Goal: Task Accomplishment & Management: Manage account settings

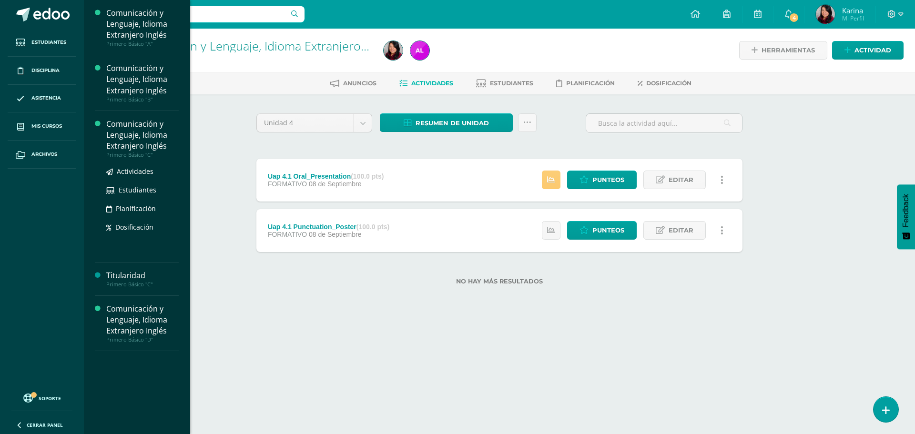
click at [131, 137] on div "Comunicación y Lenguaje, Idioma Extranjero Inglés" at bounding box center [142, 135] width 72 height 33
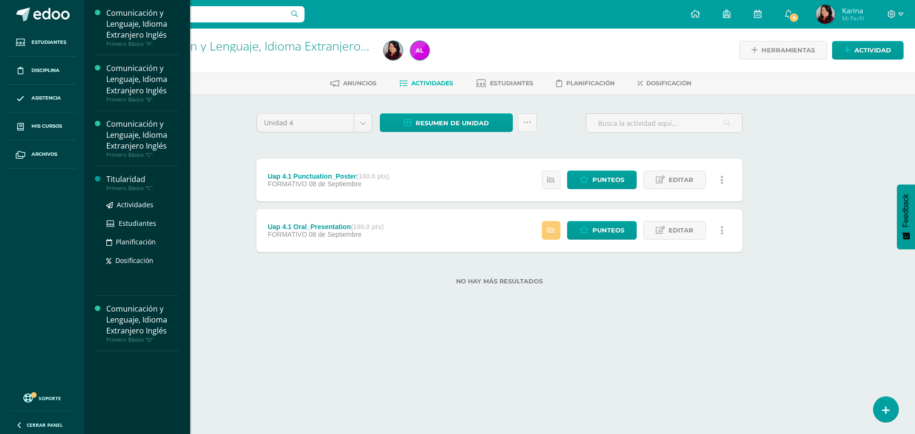
click at [141, 185] on div "Primero Básico "C"" at bounding box center [142, 188] width 72 height 7
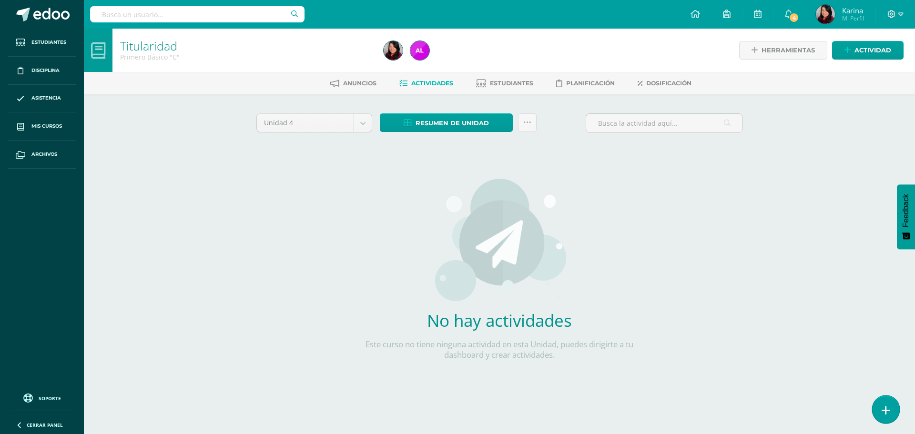
click at [882, 411] on icon at bounding box center [885, 410] width 9 height 11
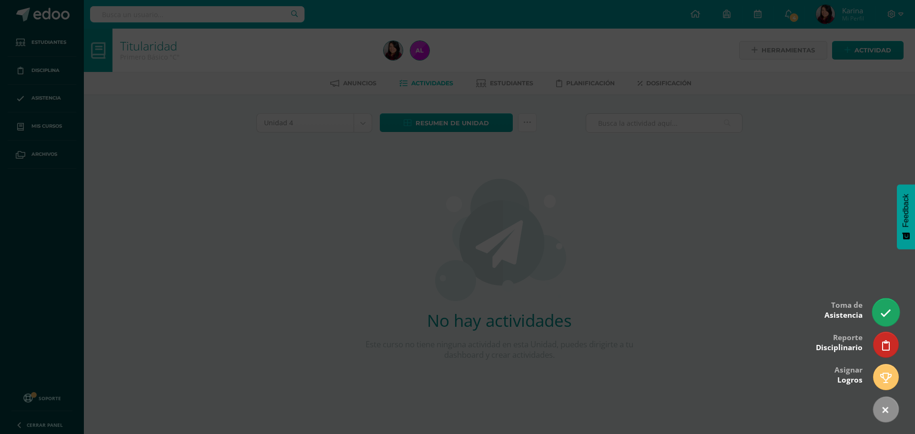
click at [890, 306] on link at bounding box center [885, 312] width 27 height 28
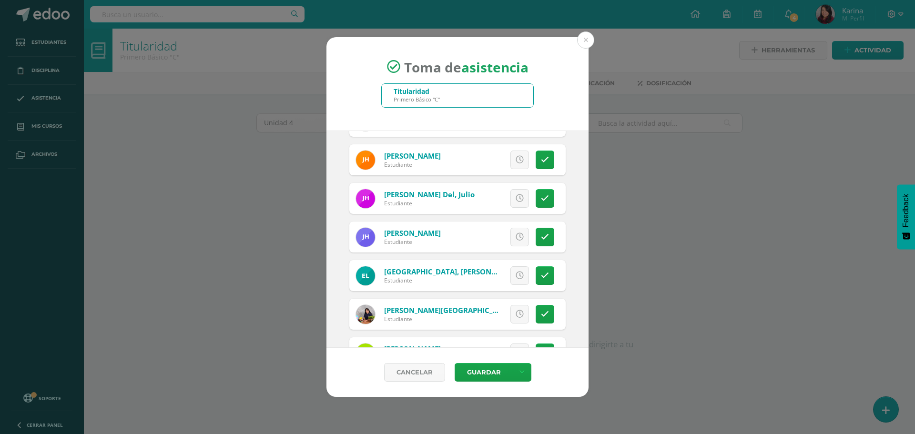
scroll to position [857, 0]
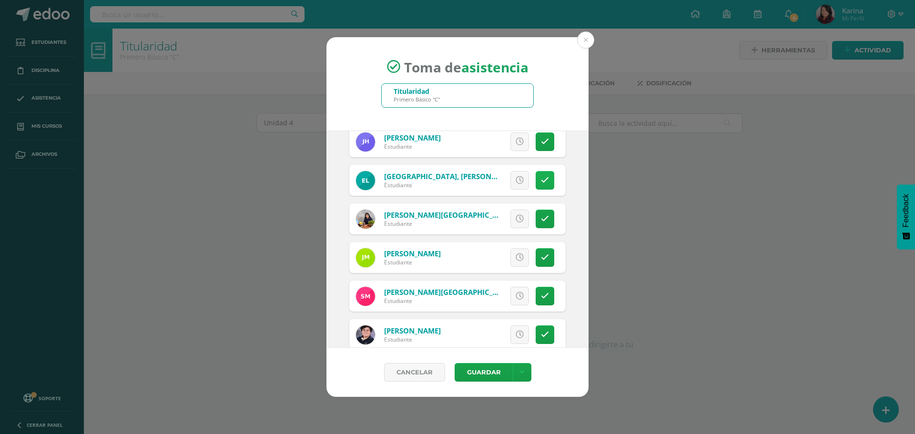
click at [541, 180] on icon at bounding box center [545, 180] width 8 height 8
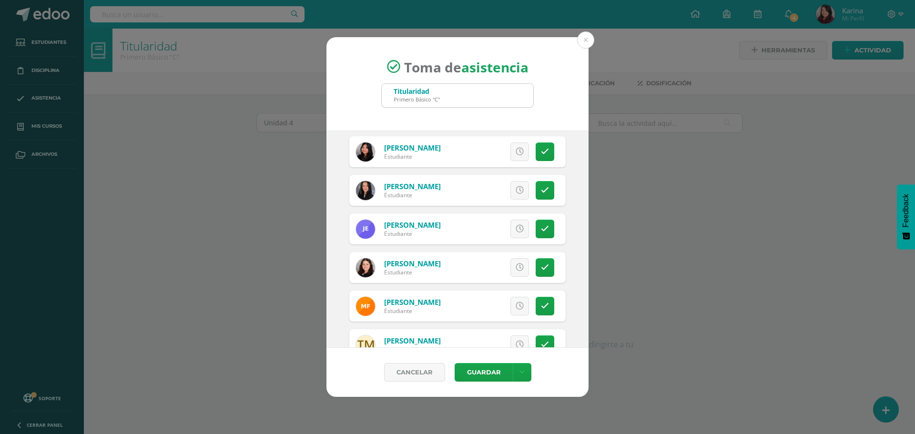
scroll to position [333, 0]
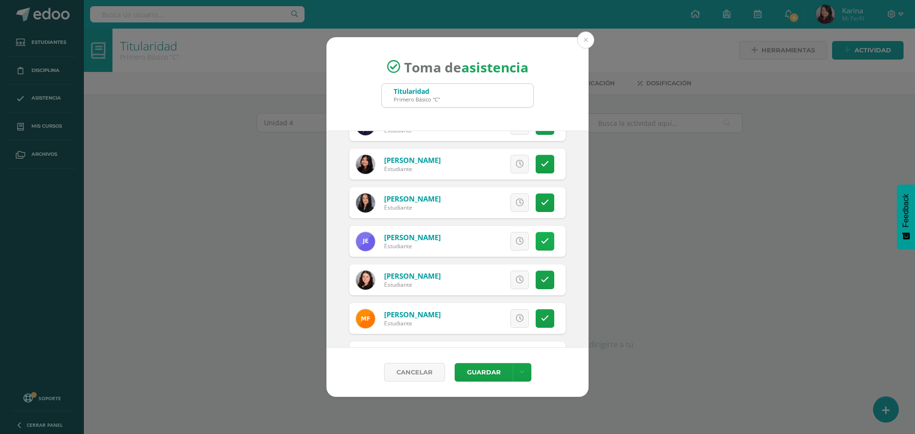
click at [541, 242] on icon at bounding box center [545, 241] width 8 height 8
click at [507, 240] on span "Excusa" at bounding box center [503, 241] width 26 height 18
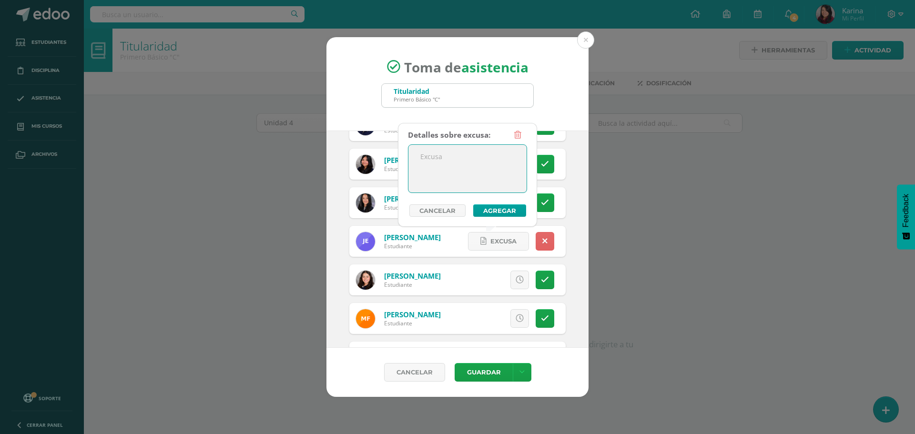
click at [509, 159] on textarea at bounding box center [467, 169] width 118 height 48
type textarea "Justificado"
click at [508, 213] on button "Agregar" at bounding box center [499, 210] width 53 height 12
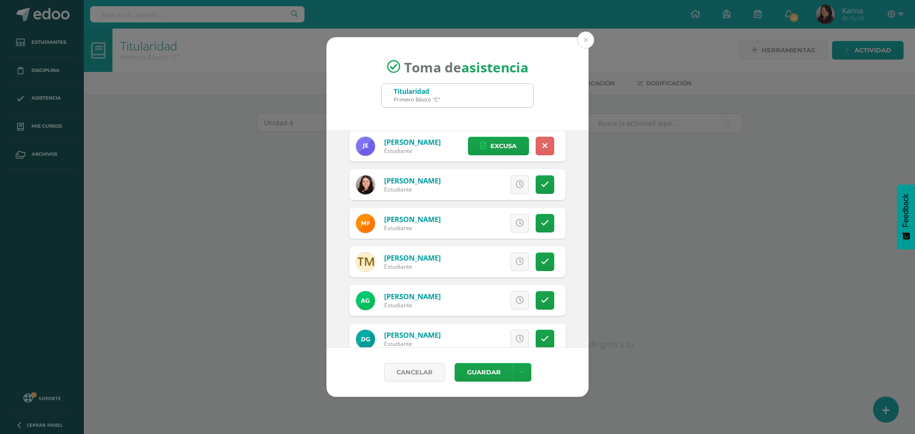
scroll to position [476, 0]
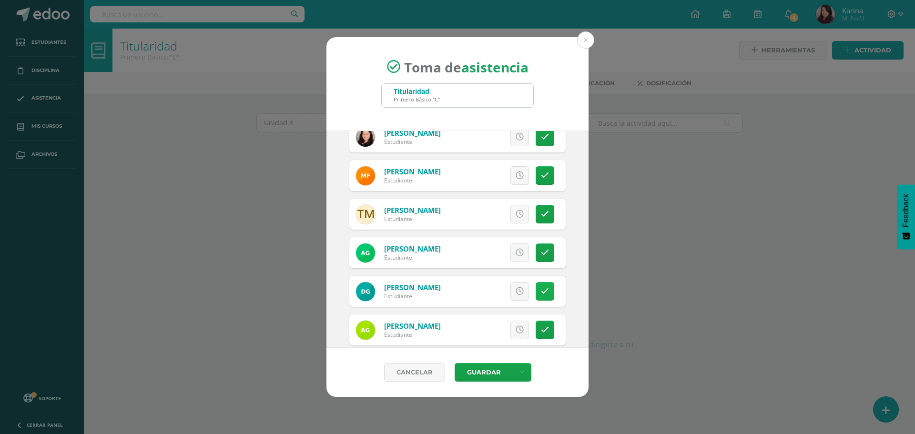
click at [535, 293] on link at bounding box center [544, 291] width 19 height 19
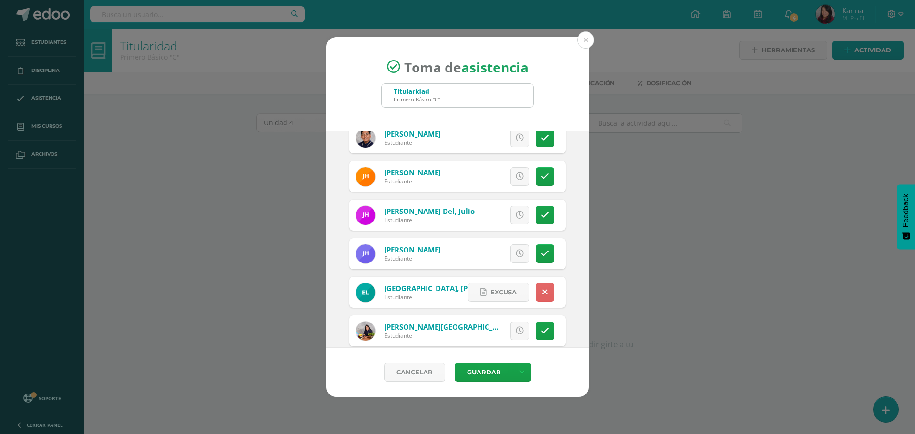
scroll to position [762, 0]
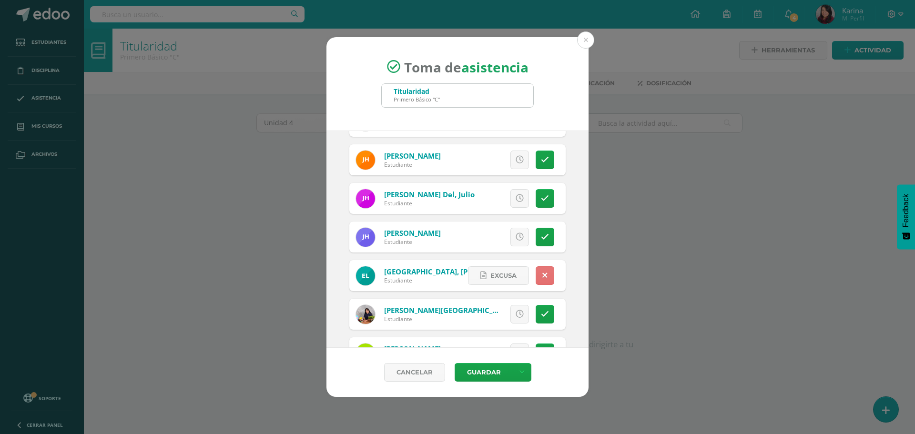
click at [542, 278] on icon at bounding box center [544, 276] width 5 height 8
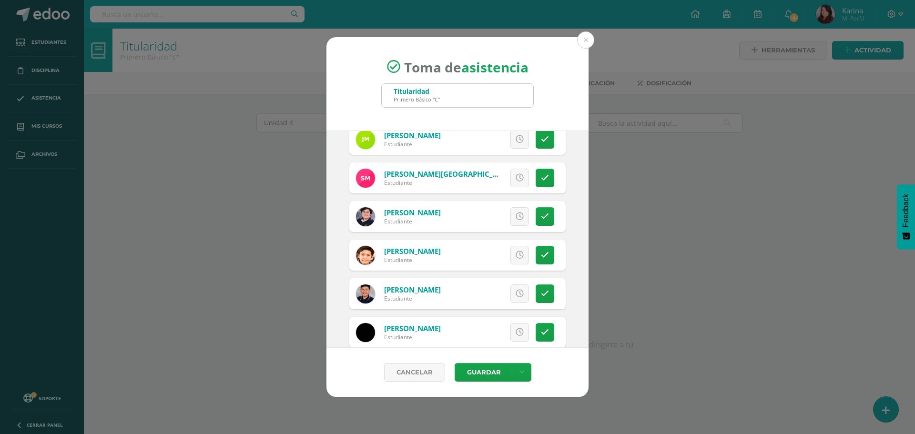
scroll to position [1000, 0]
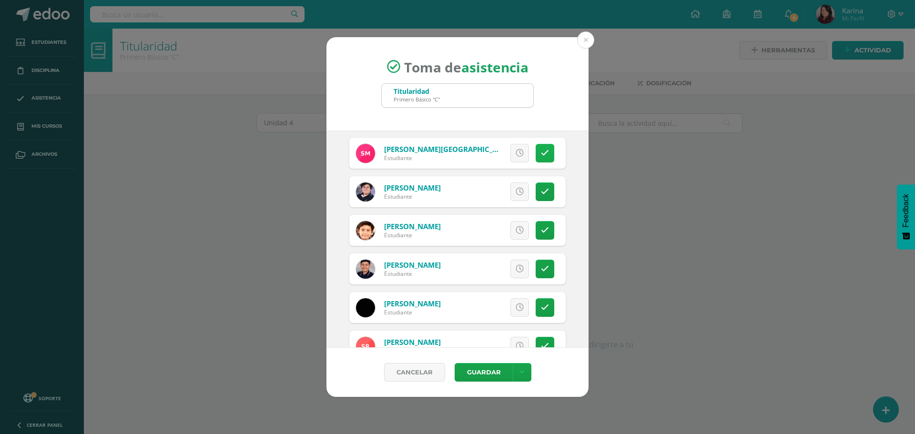
click at [541, 151] on icon at bounding box center [545, 153] width 8 height 8
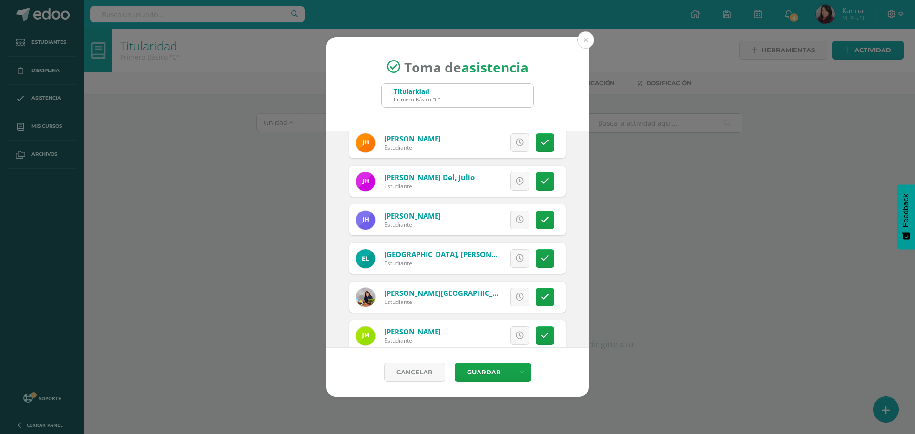
scroll to position [762, 0]
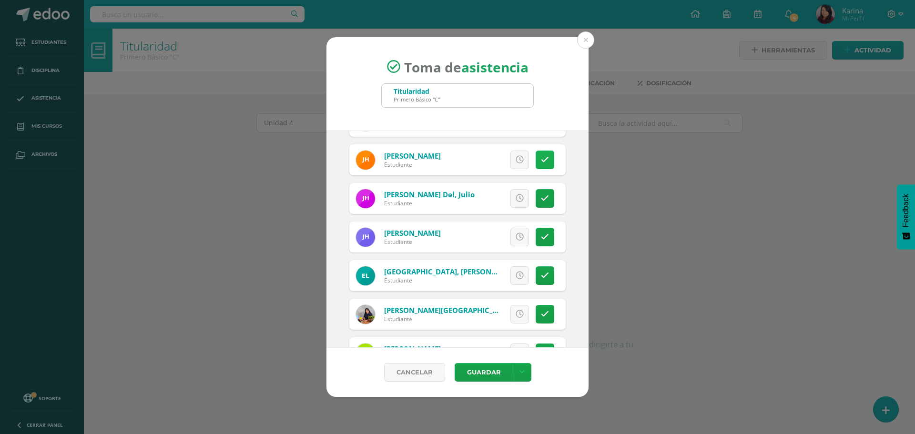
click at [541, 161] on icon at bounding box center [545, 160] width 8 height 8
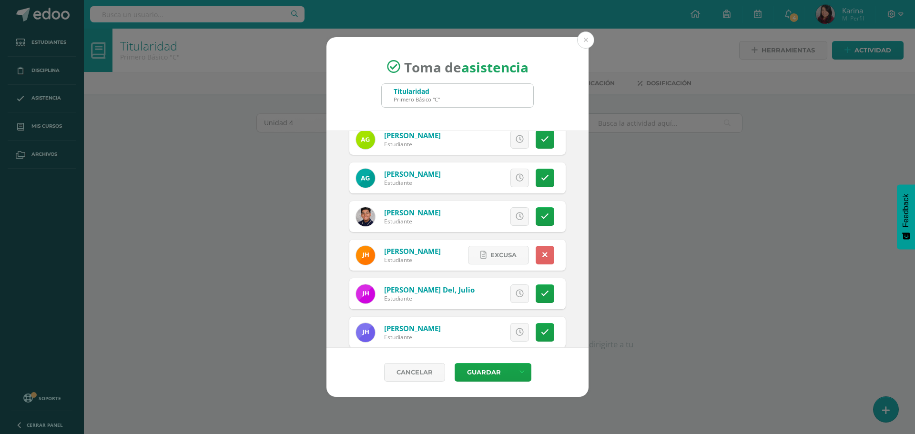
scroll to position [953, 0]
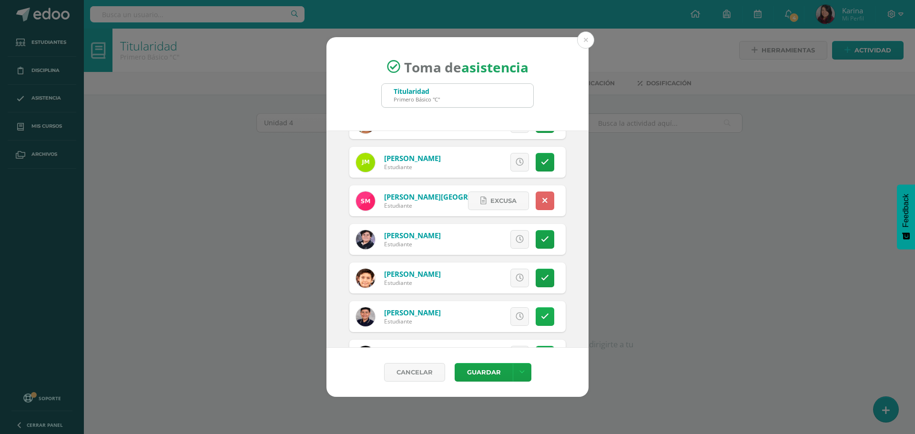
click at [536, 322] on link at bounding box center [544, 316] width 19 height 19
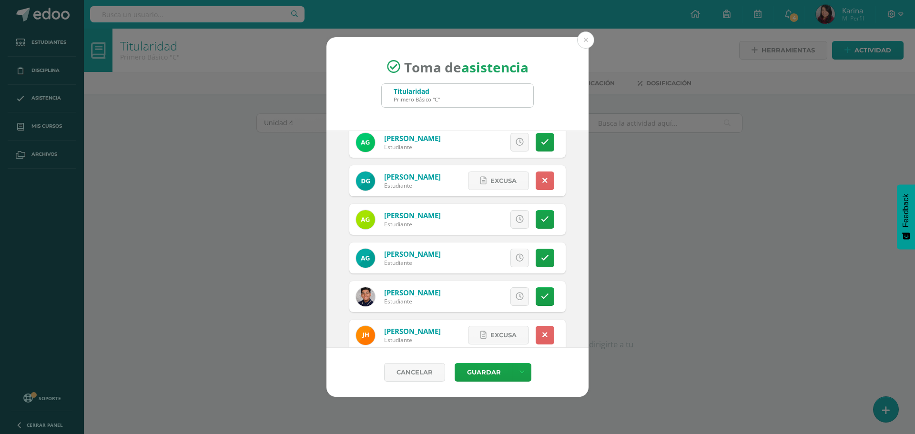
scroll to position [572, 0]
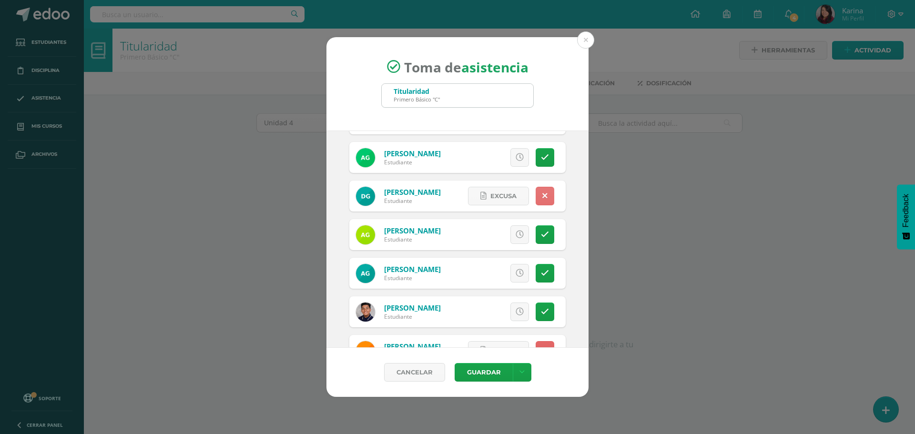
click at [542, 200] on icon at bounding box center [544, 196] width 5 height 8
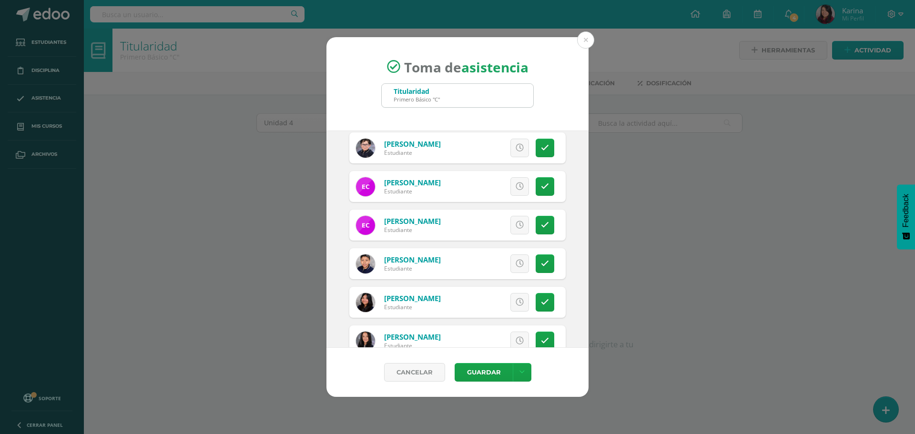
scroll to position [191, 0]
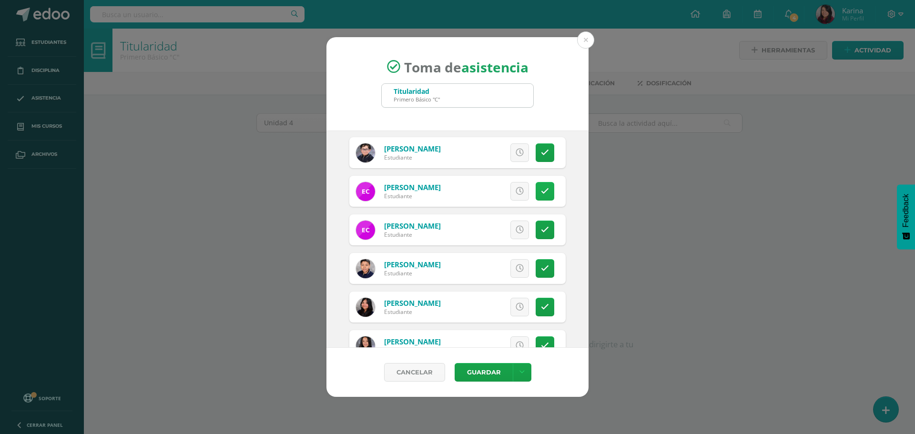
click at [542, 191] on link at bounding box center [544, 191] width 19 height 19
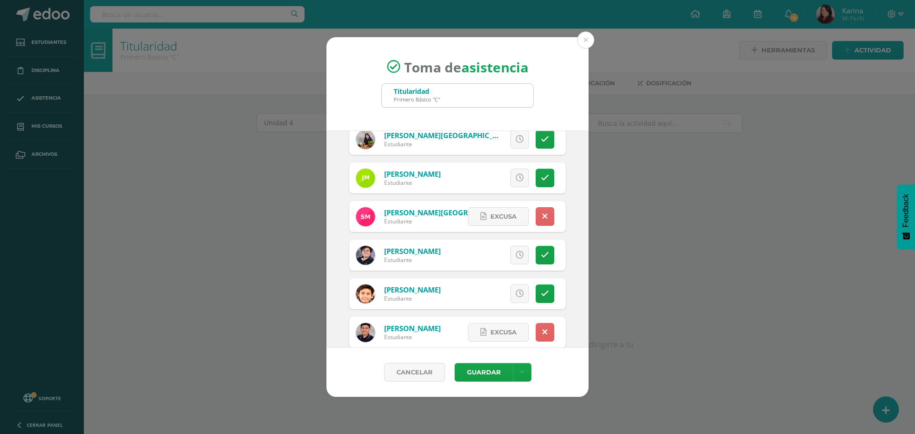
scroll to position [953, 0]
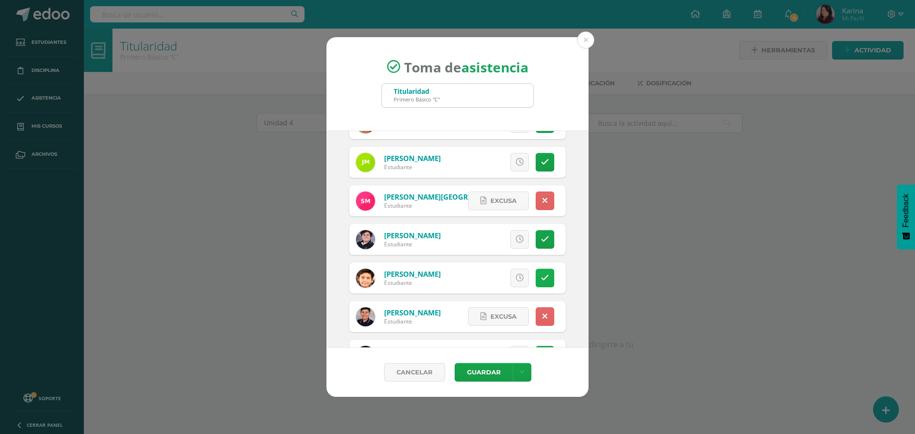
click at [541, 281] on icon at bounding box center [545, 278] width 8 height 8
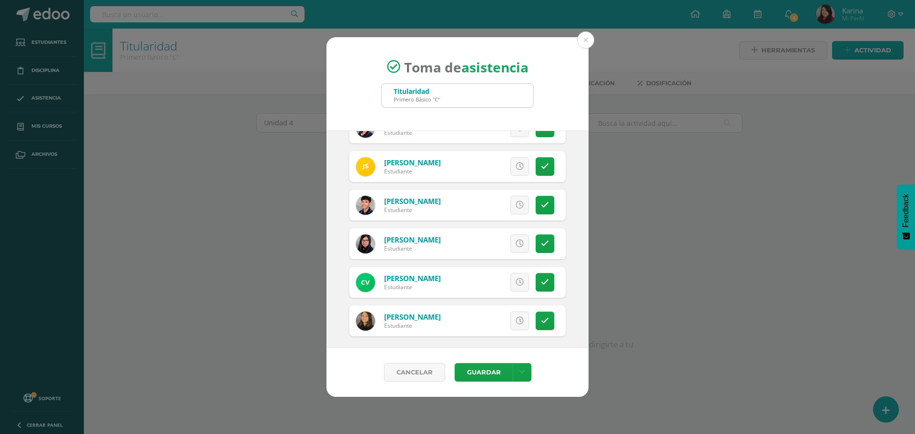
scroll to position [1338, 0]
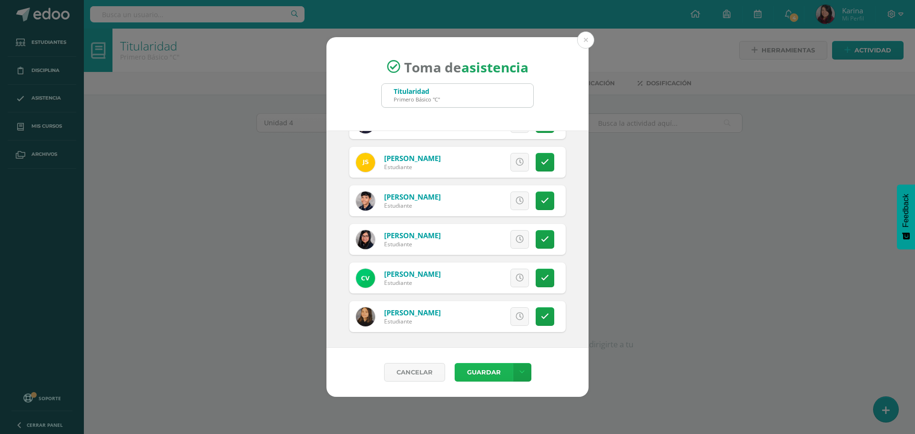
click at [493, 369] on button "Guardar" at bounding box center [483, 372] width 58 height 19
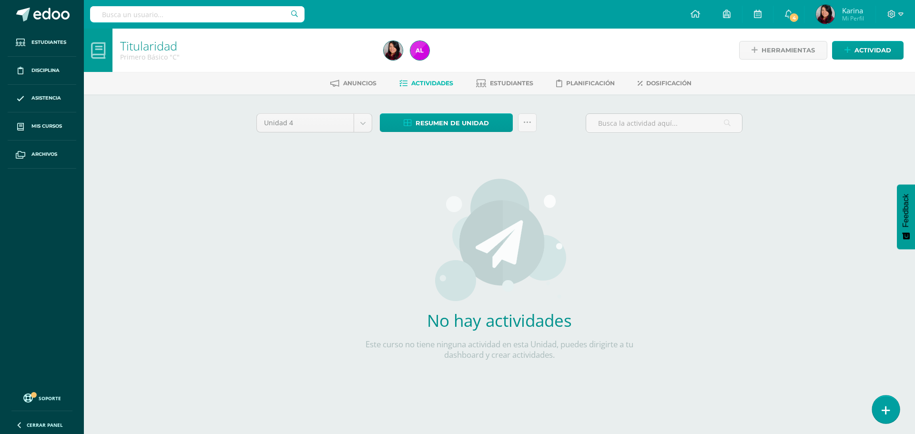
click at [889, 399] on link at bounding box center [885, 409] width 27 height 28
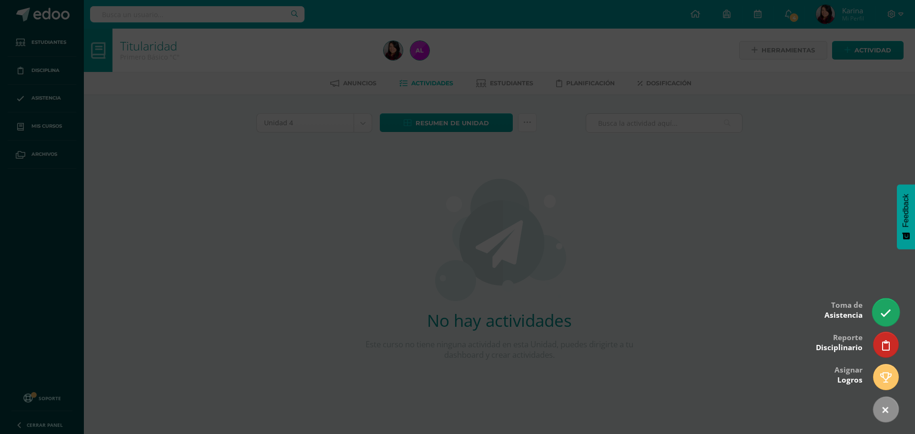
click at [885, 319] on link at bounding box center [885, 312] width 27 height 28
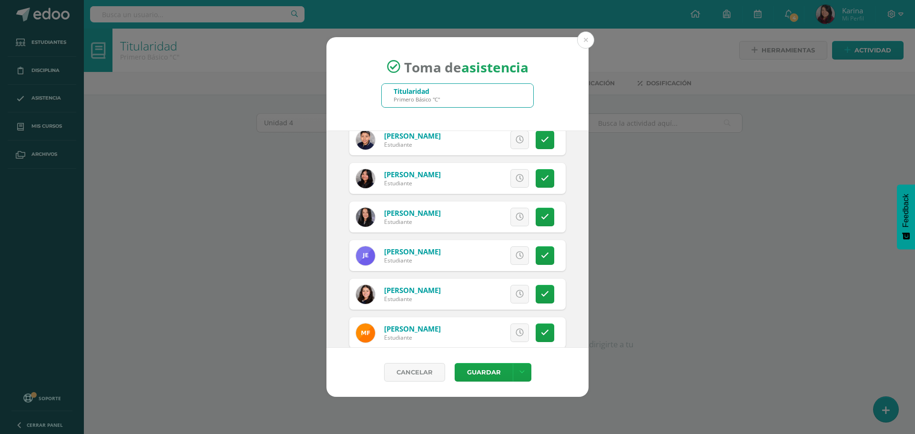
scroll to position [286, 0]
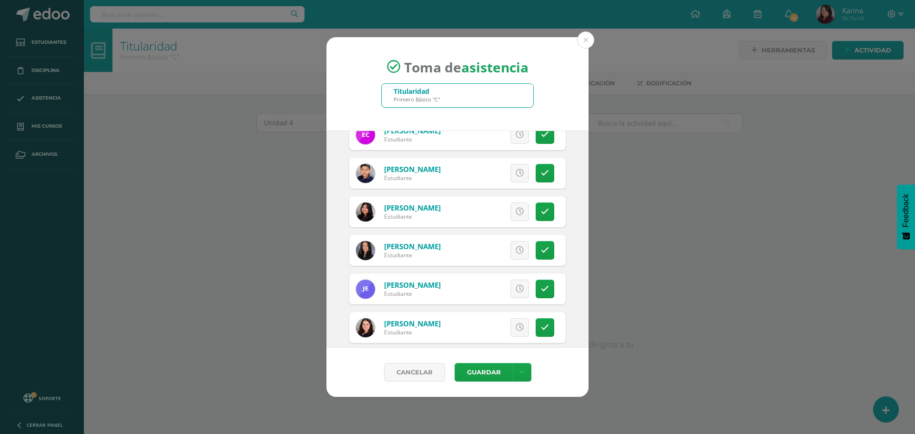
click at [167, 137] on div "Toma de asistencia Titularidad Primero Básico "C" 2025-09-11 September, 2025 Mo…" at bounding box center [457, 217] width 907 height 360
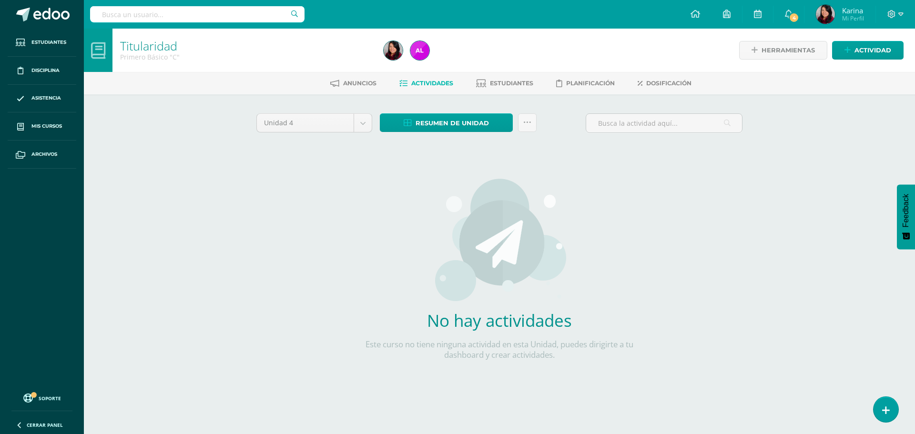
click at [54, 140] on div "Toma de asistencia Titularidad Primero Básico "C" 2025-09-11 September, 2025 Mo…" at bounding box center [457, 217] width 907 height 360
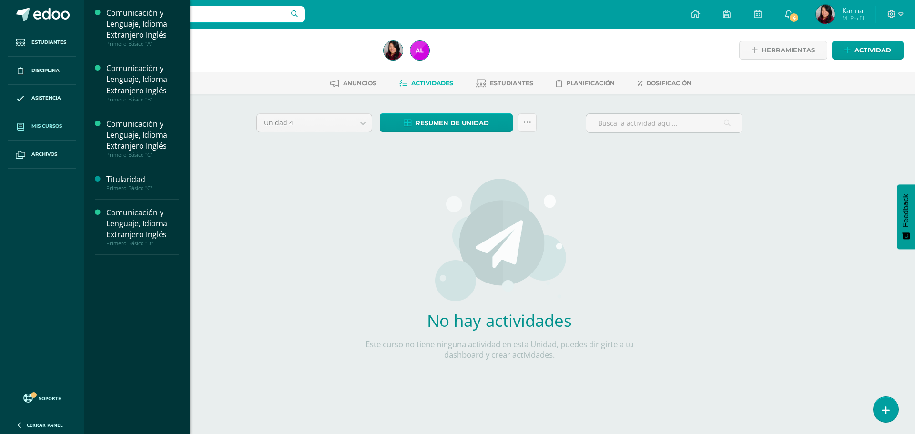
click at [57, 124] on span "Mis cursos" at bounding box center [46, 126] width 30 height 8
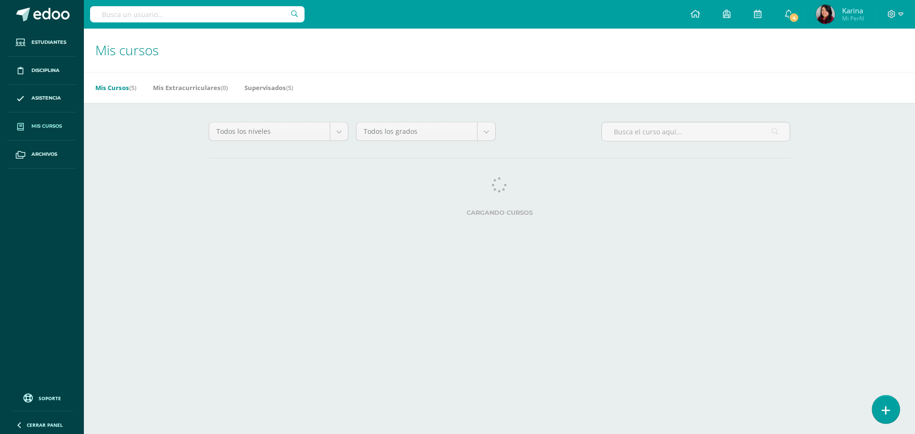
click at [881, 413] on link at bounding box center [885, 409] width 27 height 28
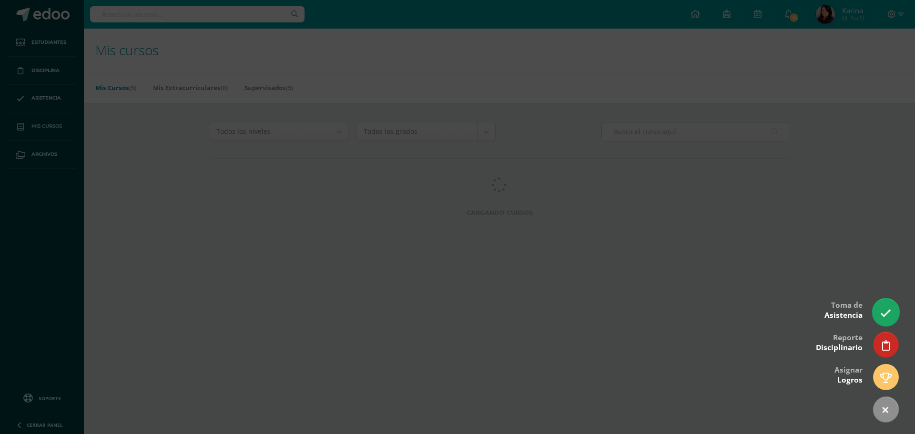
click at [885, 313] on icon at bounding box center [885, 313] width 11 height 11
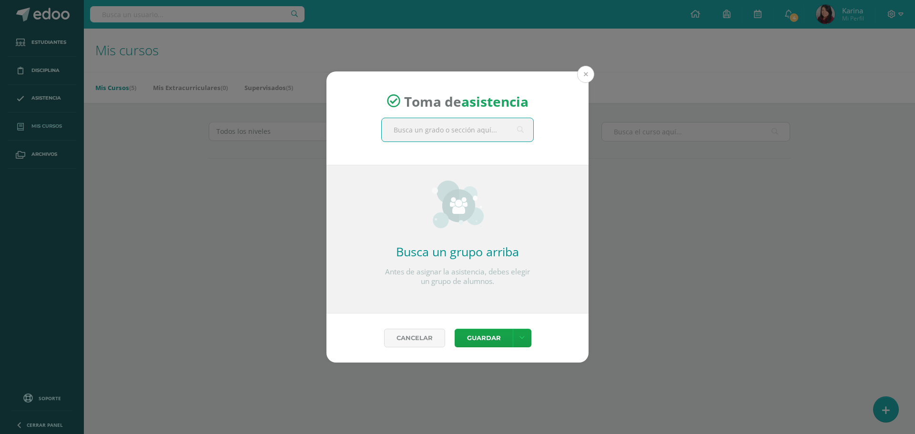
click at [588, 74] on button at bounding box center [585, 74] width 17 height 17
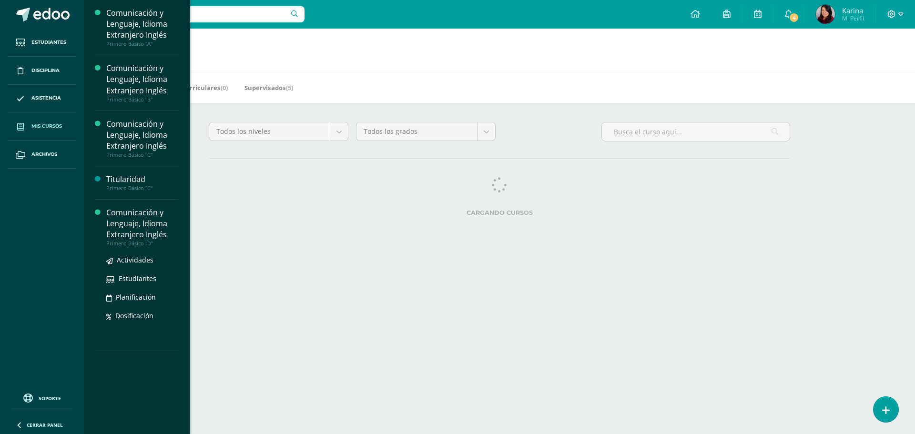
click at [133, 230] on div "Comunicación y Lenguaje, Idioma Extranjero Inglés" at bounding box center [142, 223] width 72 height 33
click at [133, 229] on div "Comunicación y Lenguaje, Idioma Extranjero Inglés" at bounding box center [142, 223] width 72 height 33
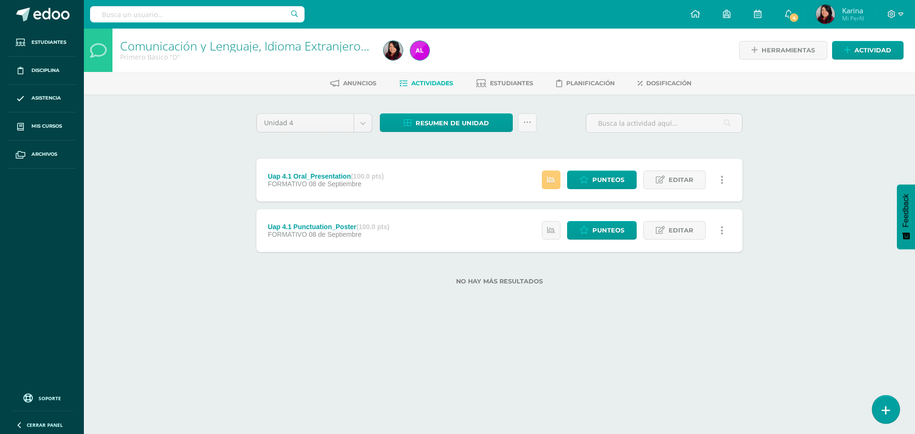
click at [890, 408] on link at bounding box center [885, 409] width 27 height 28
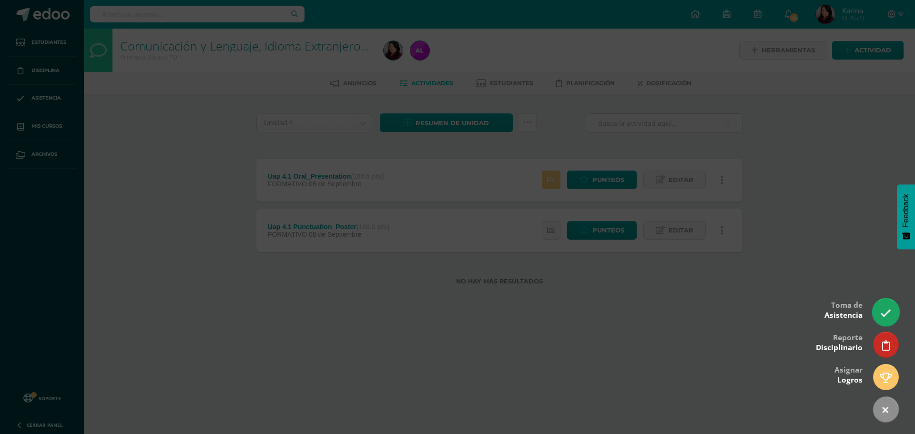
click at [884, 314] on icon at bounding box center [885, 313] width 11 height 11
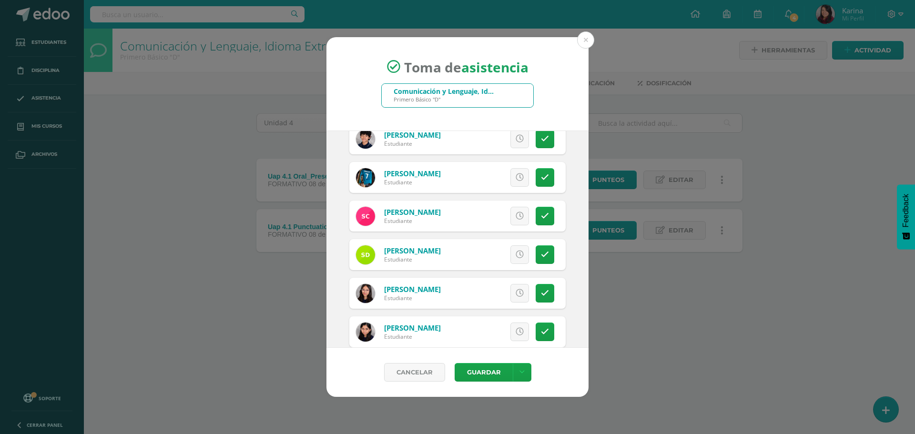
scroll to position [286, 0]
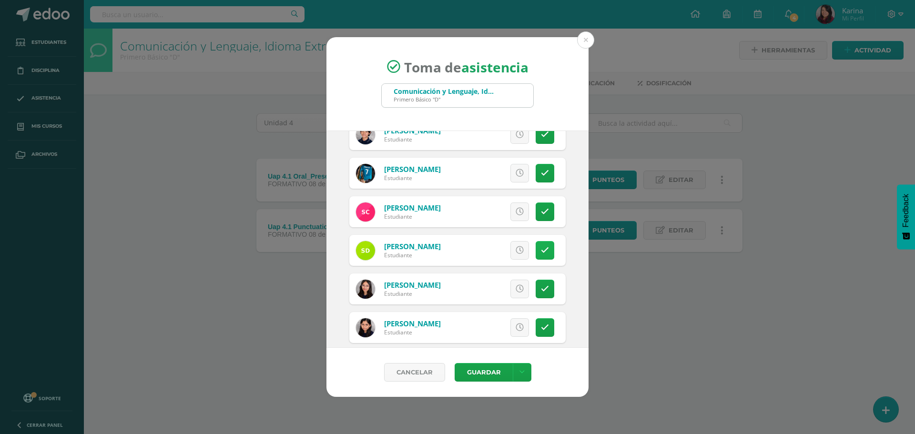
click at [544, 250] on link at bounding box center [544, 250] width 19 height 19
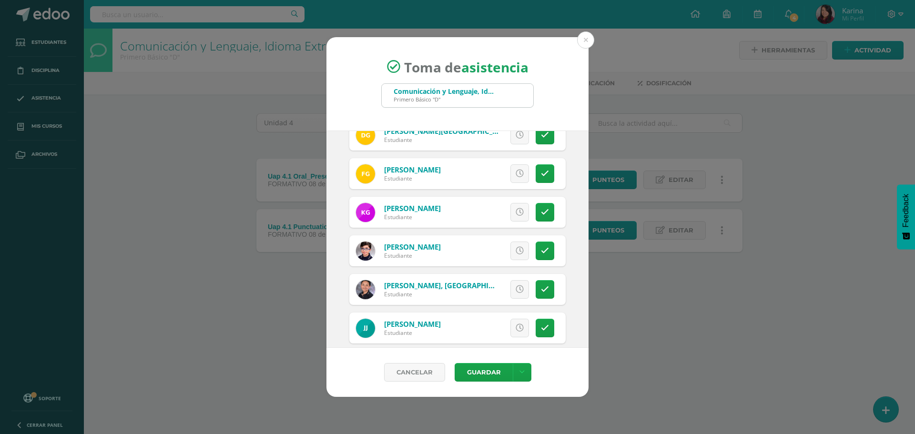
scroll to position [572, 0]
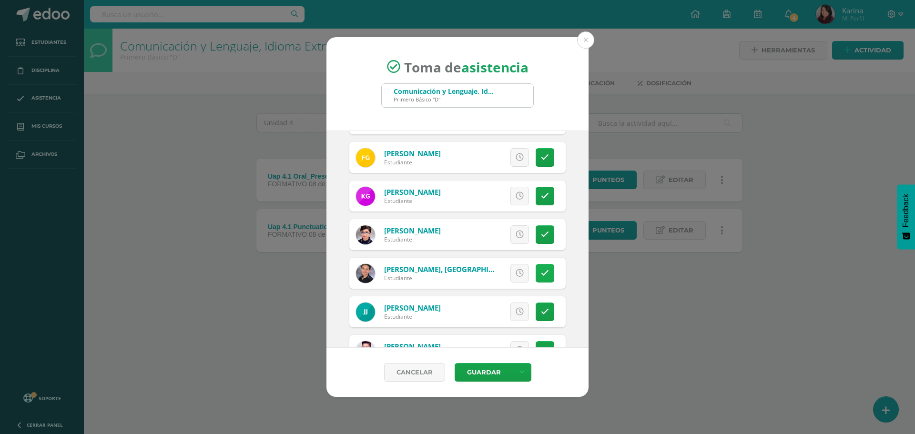
click at [537, 278] on link at bounding box center [544, 273] width 19 height 19
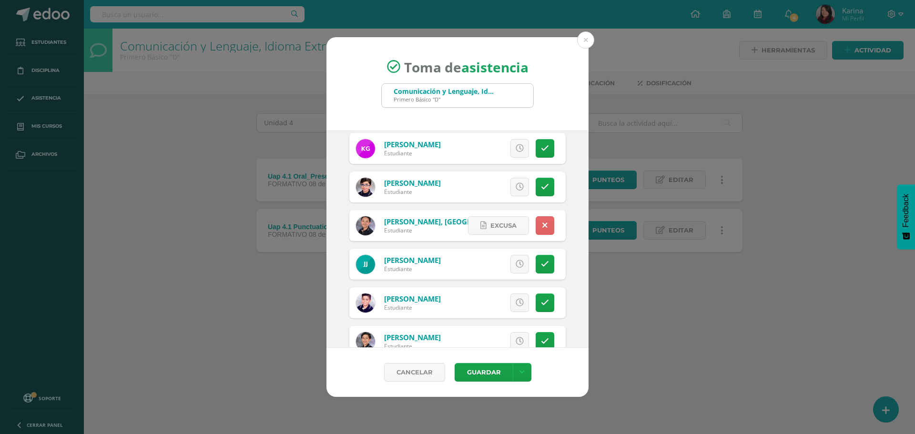
scroll to position [667, 0]
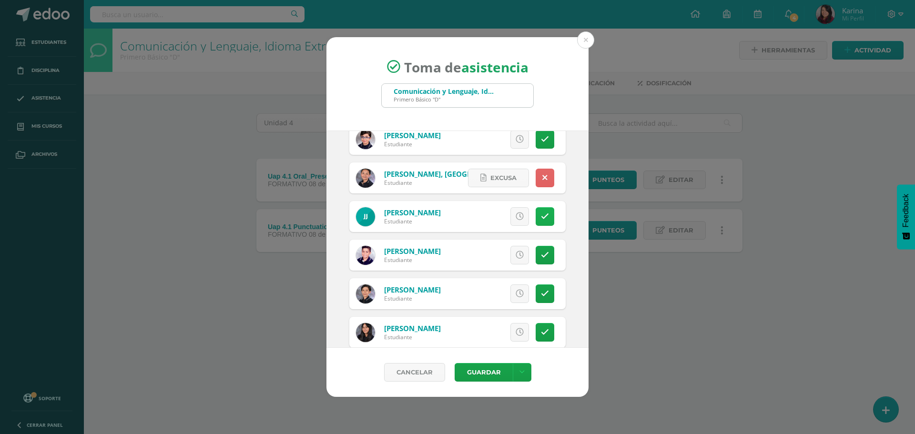
click at [538, 225] on link at bounding box center [544, 216] width 19 height 19
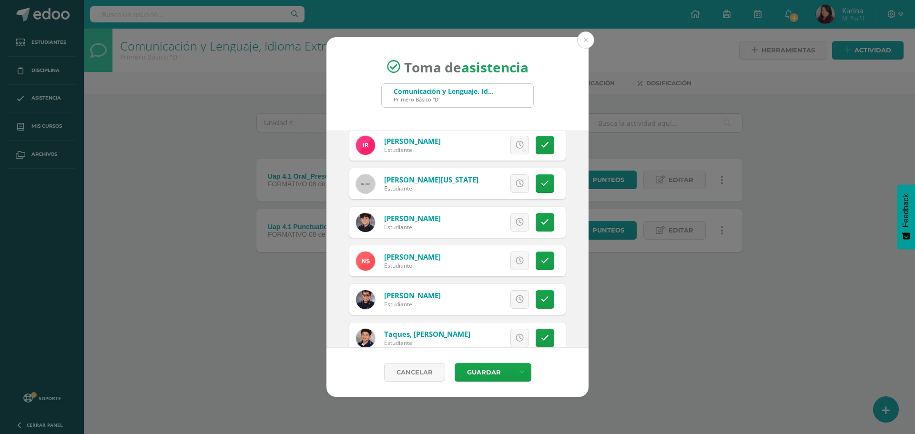
scroll to position [1334, 0]
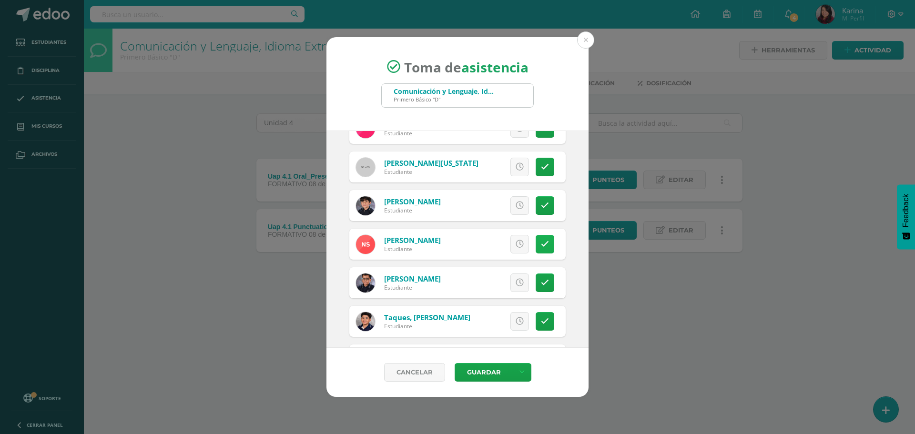
click at [537, 249] on link at bounding box center [544, 244] width 19 height 19
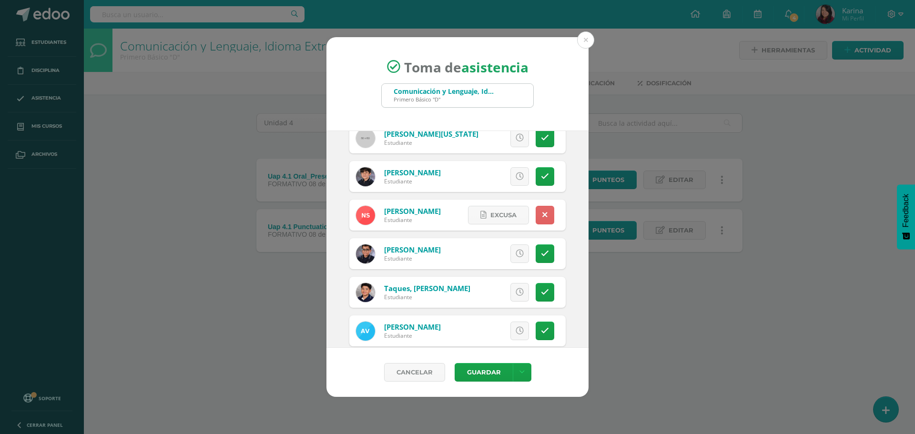
scroll to position [1377, 0]
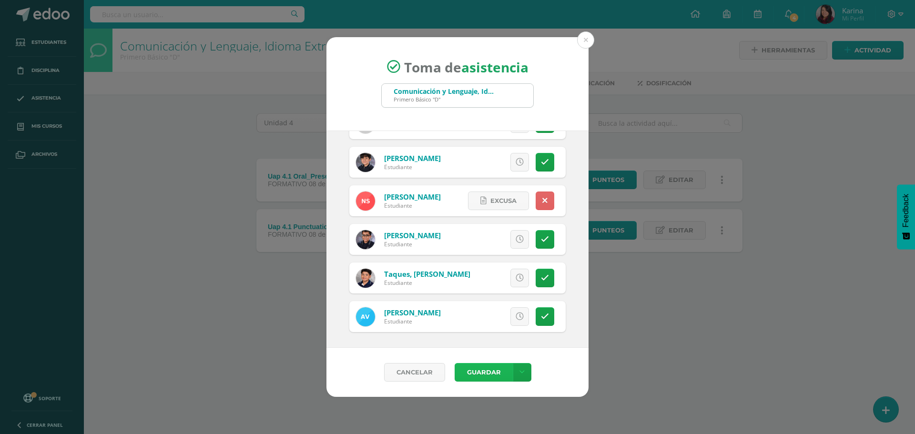
click at [499, 375] on button "Guardar" at bounding box center [483, 372] width 58 height 19
